Goal: Manage account settings

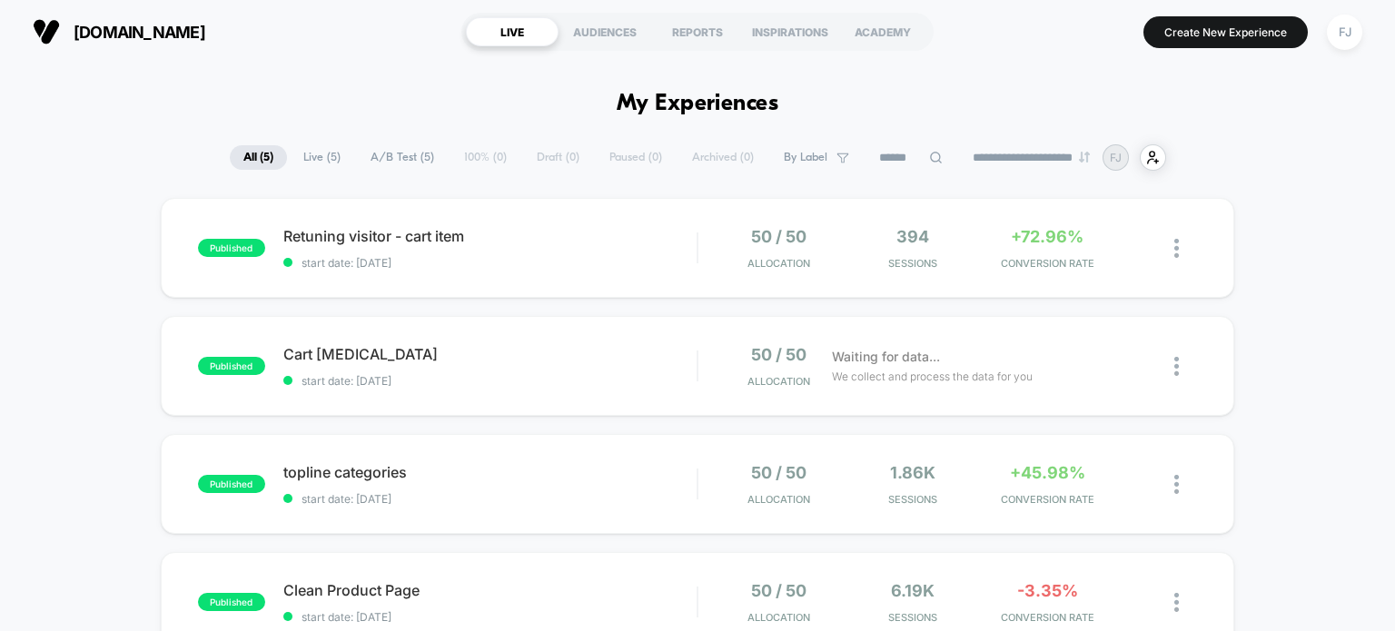
click at [1361, 21] on button "FJ" at bounding box center [1344, 32] width 46 height 37
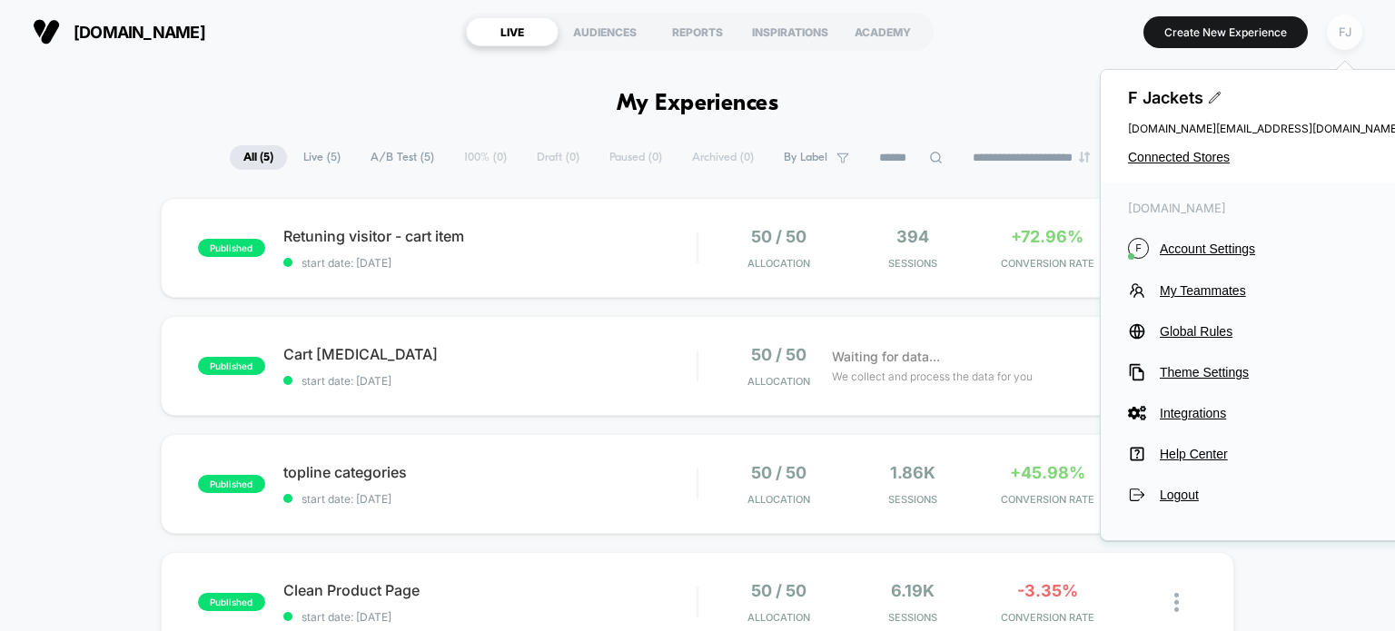
click at [1352, 25] on div "FJ" at bounding box center [1344, 32] width 35 height 35
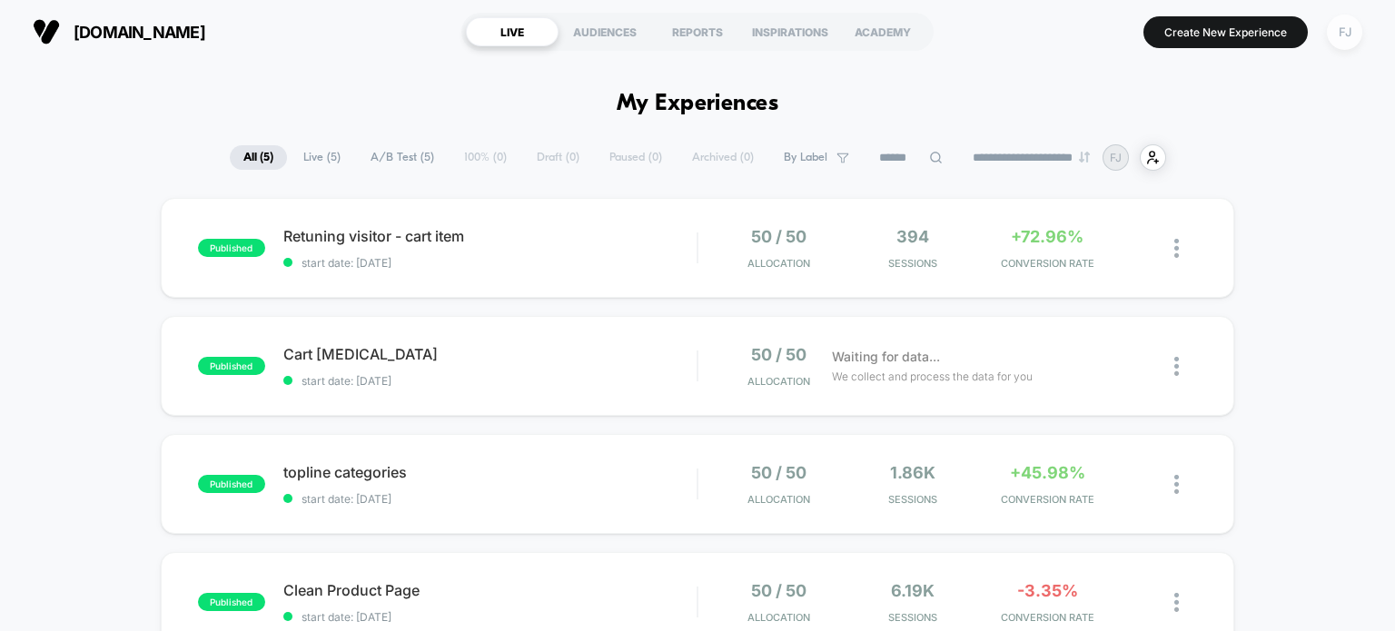
click at [1352, 26] on div "FJ" at bounding box center [1344, 32] width 35 height 35
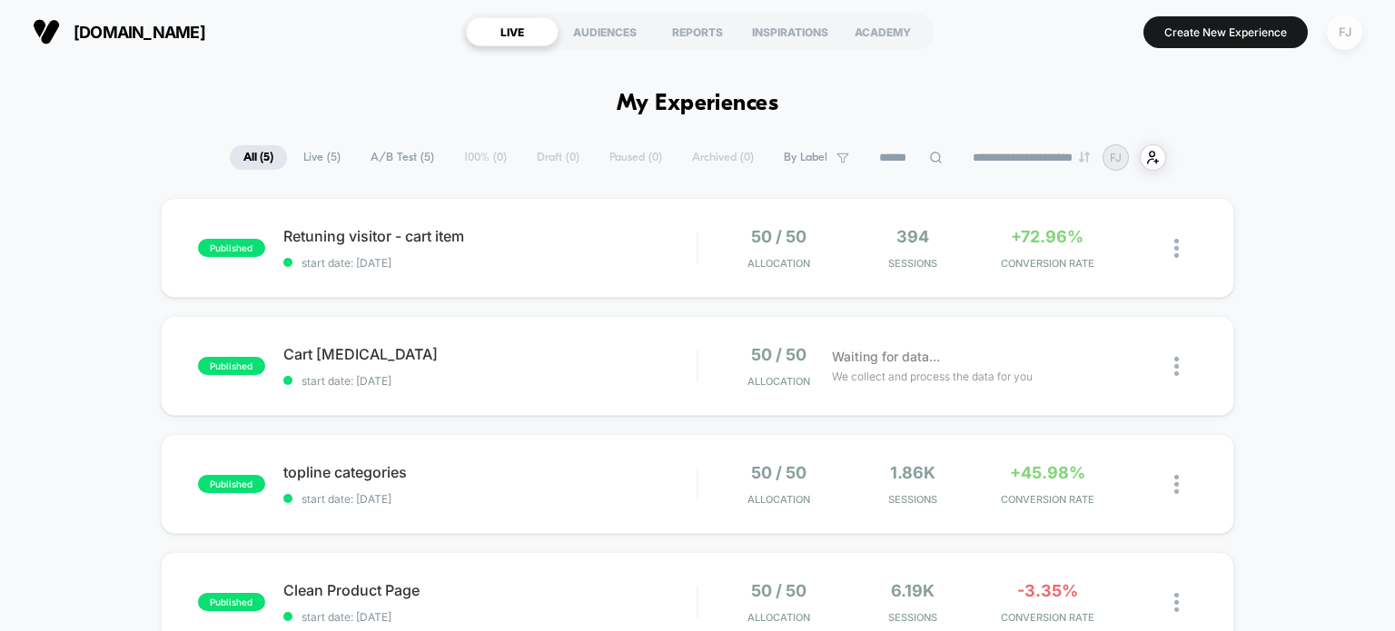
click at [1347, 34] on div "FJ" at bounding box center [1344, 32] width 35 height 35
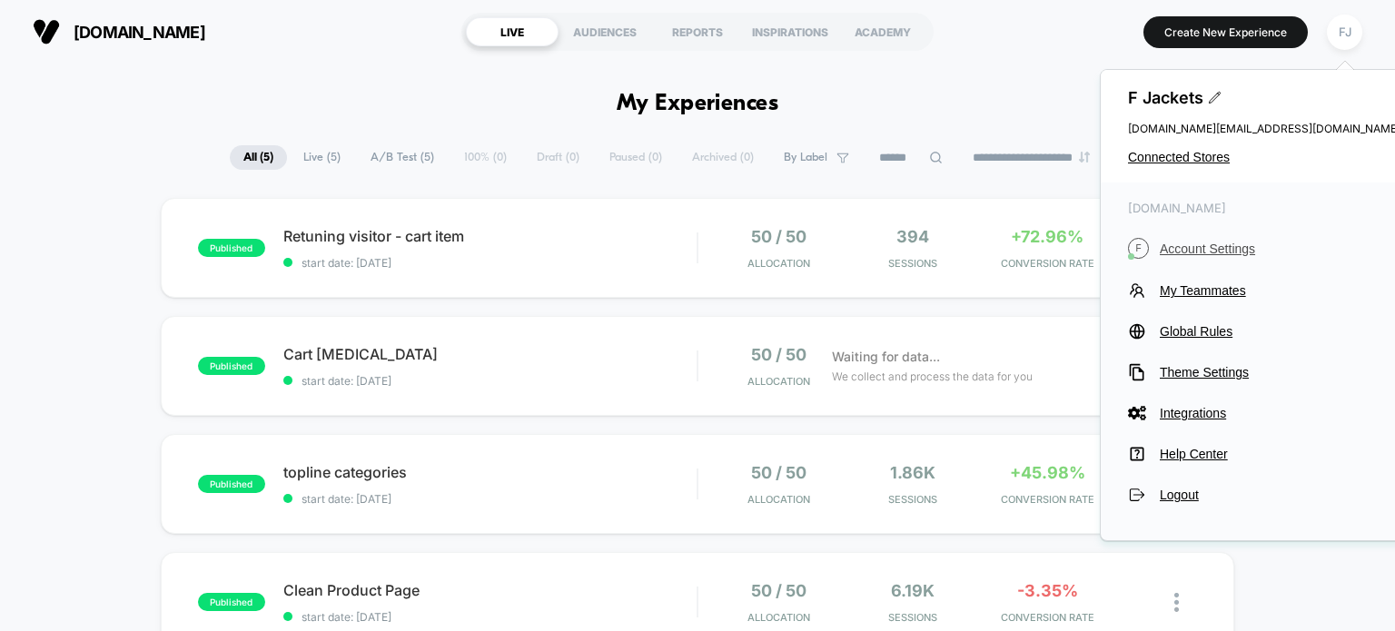
click at [1184, 243] on span "Account Settings" at bounding box center [1280, 249] width 241 height 15
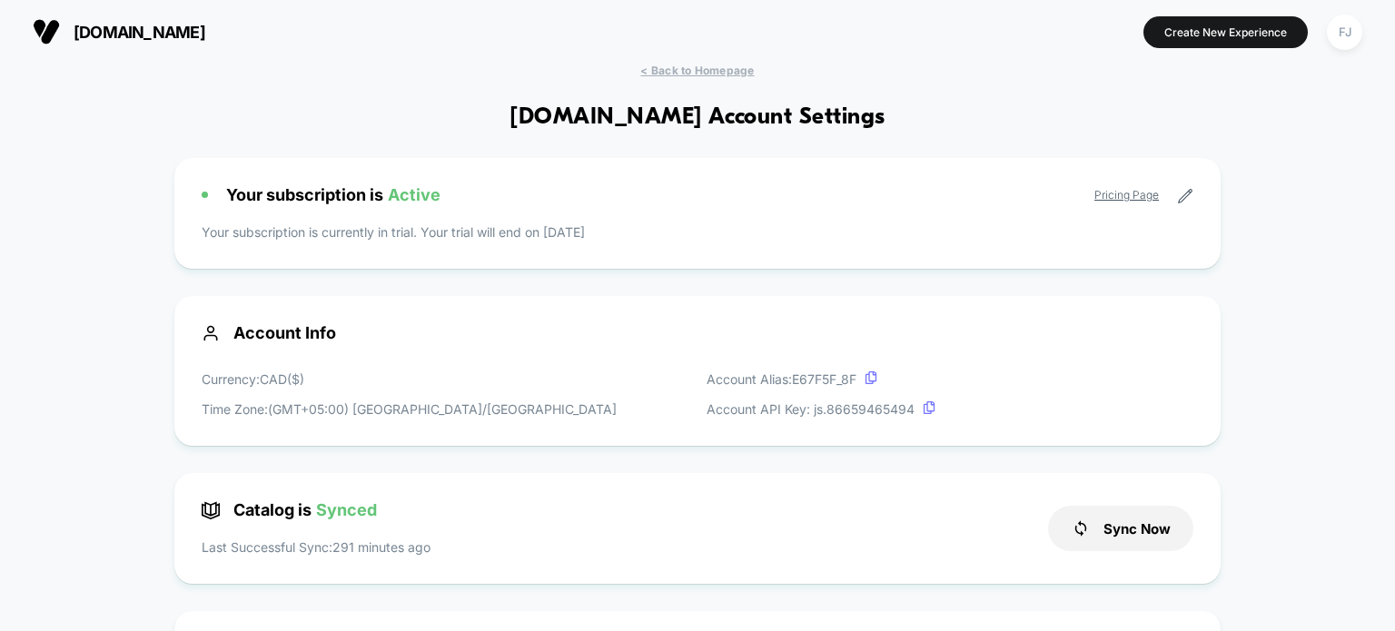
click at [391, 192] on span "Active" at bounding box center [414, 194] width 53 height 19
click at [1119, 194] on link "Pricing Page" at bounding box center [1126, 195] width 64 height 14
